Goal: Task Accomplishment & Management: Manage account settings

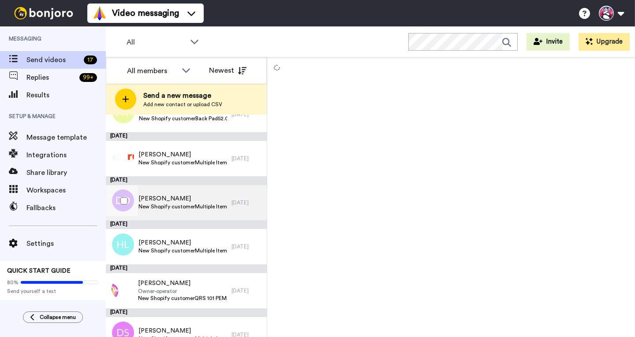
scroll to position [446, 0]
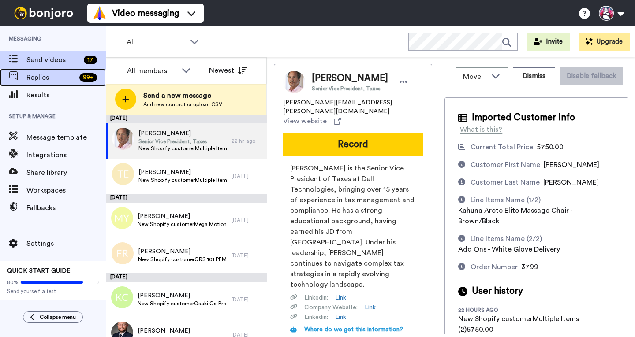
click at [48, 77] on span "Replies" at bounding box center [50, 77] width 49 height 11
